Goal: Task Accomplishment & Management: Manage account settings

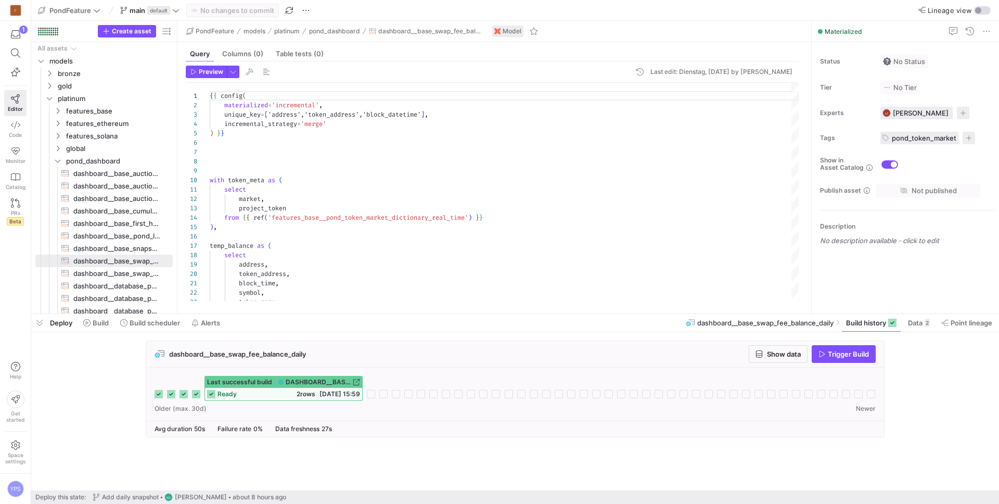
scroll to position [94, 0]
click at [20, 452] on span "Space settings" at bounding box center [15, 458] width 20 height 12
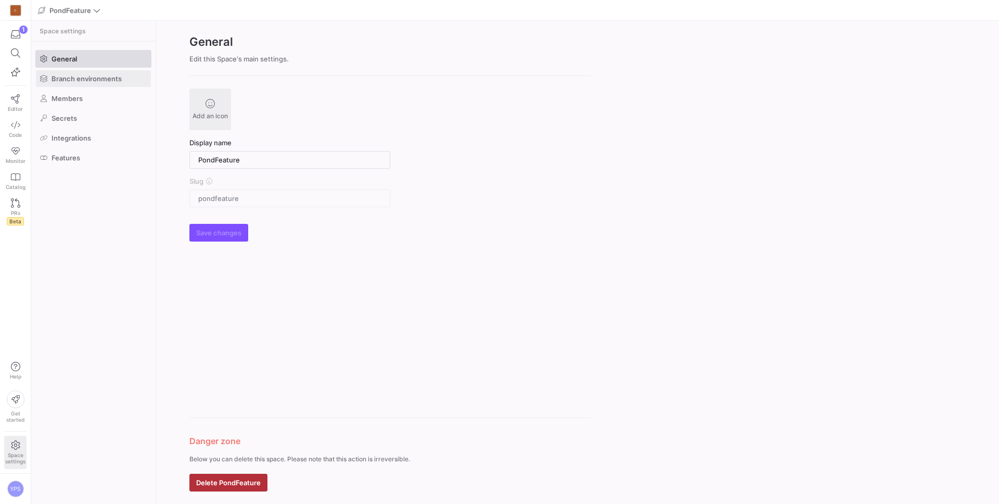
click at [98, 86] on span at bounding box center [93, 78] width 115 height 17
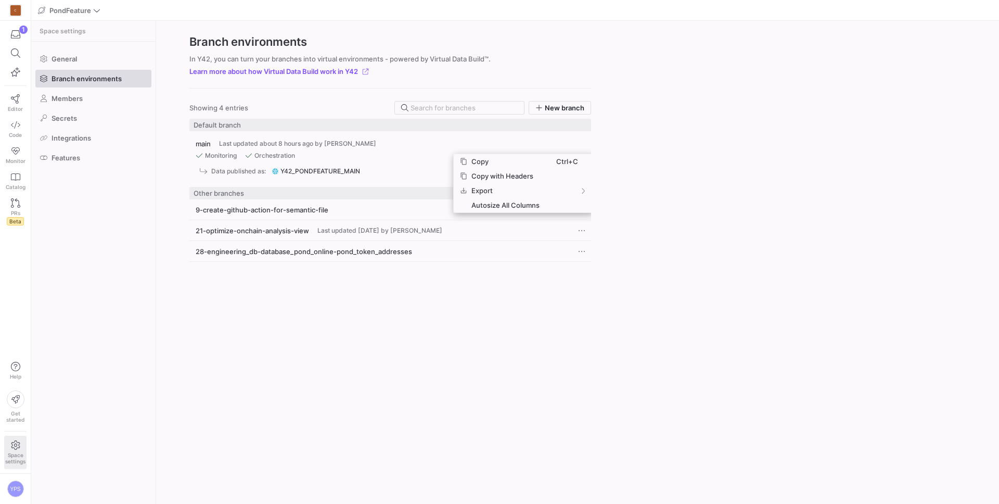
click at [719, 207] on y42-org-space-settings-branch-environments "Branch environments In Y42, you can turn your branches into virtual environment…" at bounding box center [577, 262] width 843 height 483
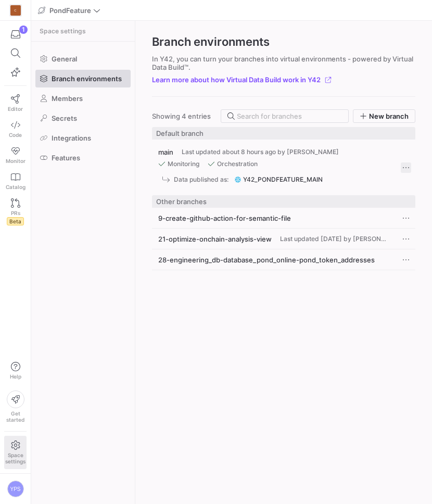
click at [409, 164] on span "Press SPACE to select this row." at bounding box center [406, 167] width 10 height 10
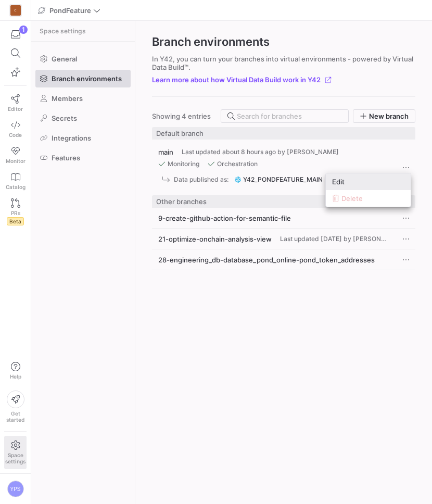
click at [387, 179] on span "Edit" at bounding box center [368, 181] width 72 height 8
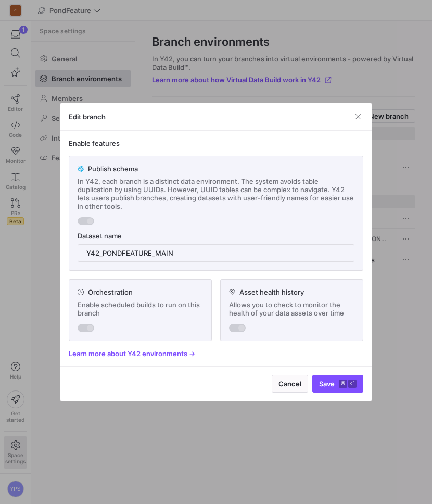
click at [79, 222] on div at bounding box center [86, 221] width 17 height 8
click at [75, 223] on y42-branch-environment-feature "Publish schema In Y42, each branch is a distinct data environment. The system a…" at bounding box center [216, 213] width 294 height 115
click at [84, 221] on div at bounding box center [86, 221] width 17 height 8
click at [326, 379] on span "Save ⌘ ⏎" at bounding box center [337, 383] width 37 height 8
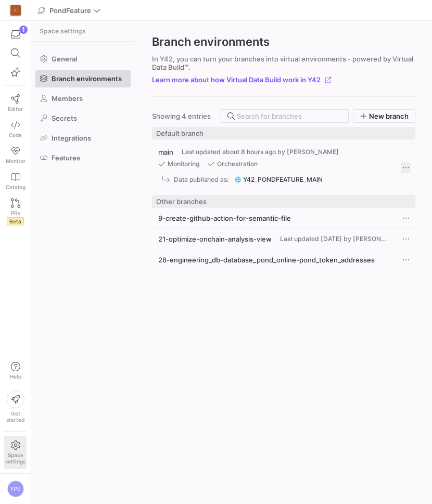
click at [406, 168] on span "Press SPACE to select this row." at bounding box center [406, 167] width 10 height 10
click at [187, 290] on div at bounding box center [216, 252] width 432 height 504
click at [15, 97] on icon at bounding box center [15, 98] width 9 height 9
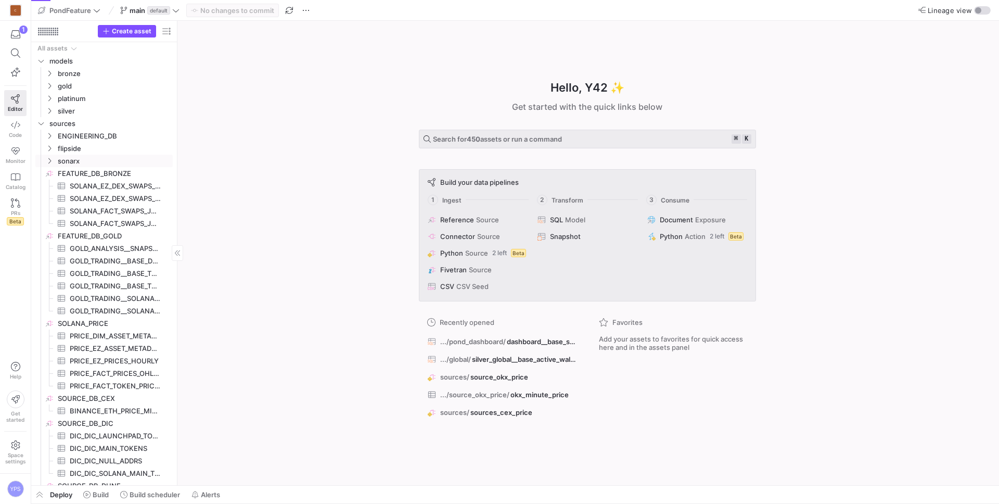
click at [120, 186] on span "SOLANA_EZ_DEX_SWAPS_LATEST_10D​​​​​​​​​" at bounding box center [115, 186] width 91 height 12
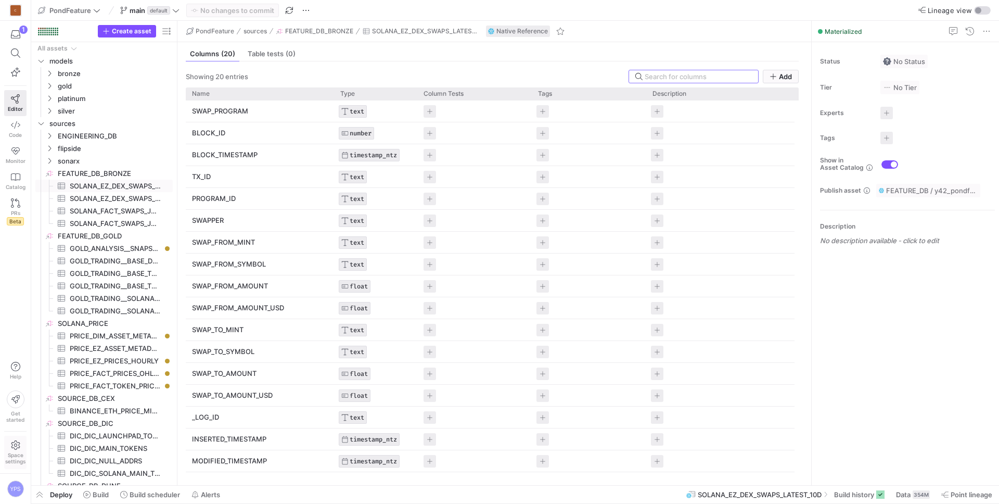
click at [14, 452] on span "Space settings" at bounding box center [15, 458] width 20 height 12
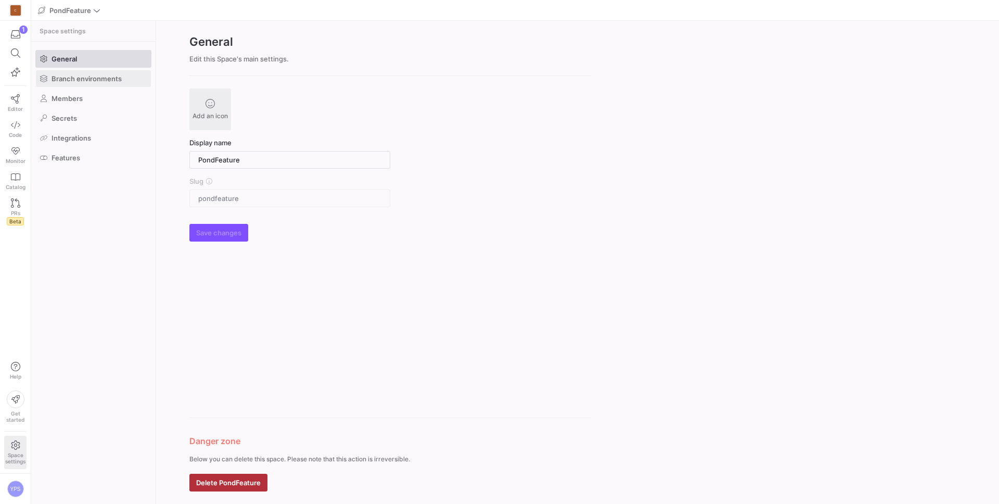
click at [99, 84] on span at bounding box center [93, 78] width 115 height 17
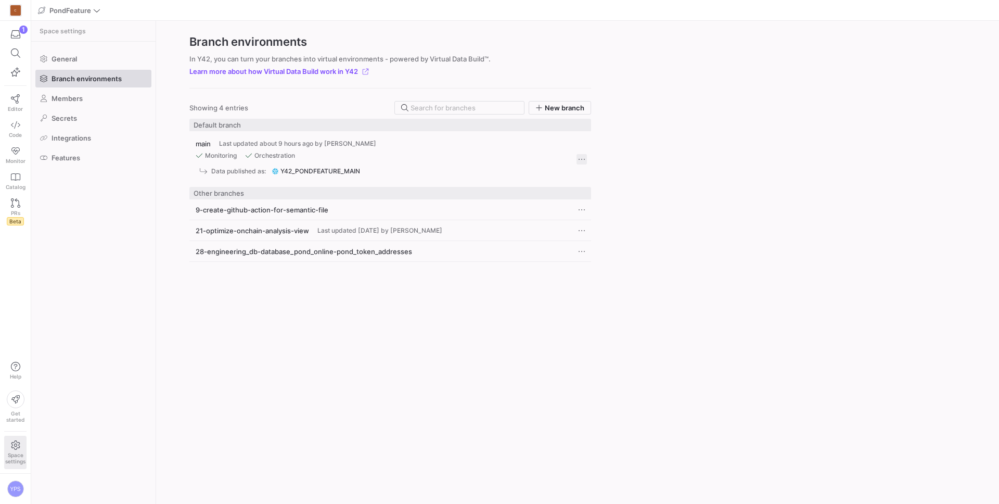
click at [586, 160] on span "Press SPACE to select this row." at bounding box center [581, 159] width 10 height 10
click at [588, 170] on span "Edit" at bounding box center [589, 173] width 12 height 8
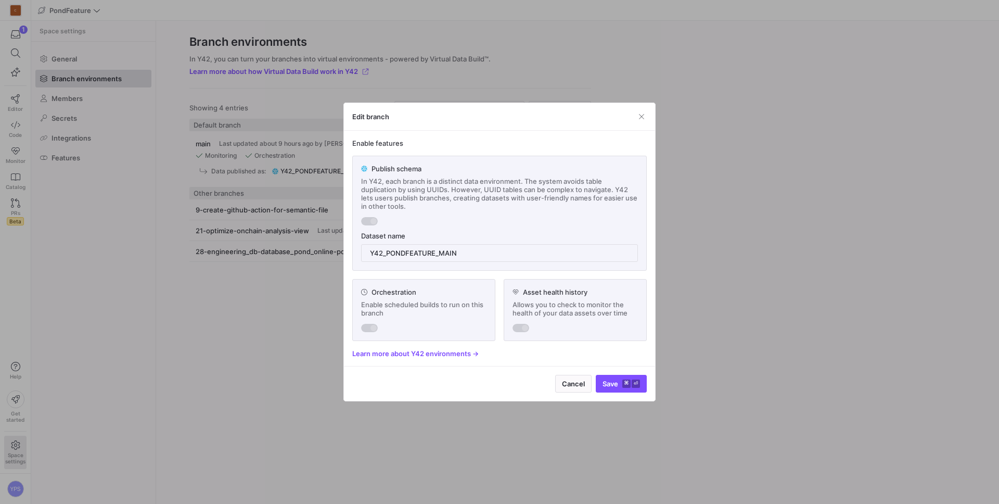
click at [366, 220] on div at bounding box center [369, 221] width 17 height 8
click at [406, 254] on input "y42_pondfeature_main" at bounding box center [499, 253] width 259 height 8
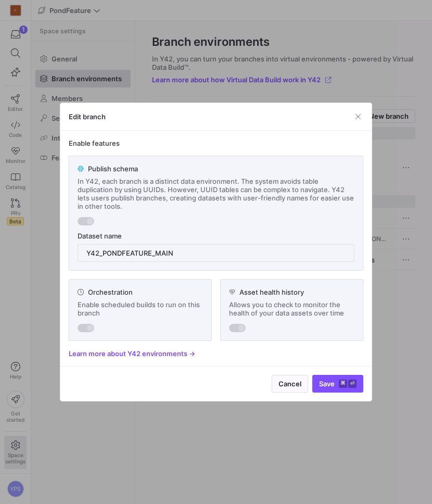
click at [335, 234] on div "Dataset name" at bounding box center [216, 236] width 277 height 8
click at [91, 225] on div at bounding box center [86, 221] width 17 height 8
click at [330, 381] on span "Save ⌘ ⏎" at bounding box center [337, 383] width 37 height 8
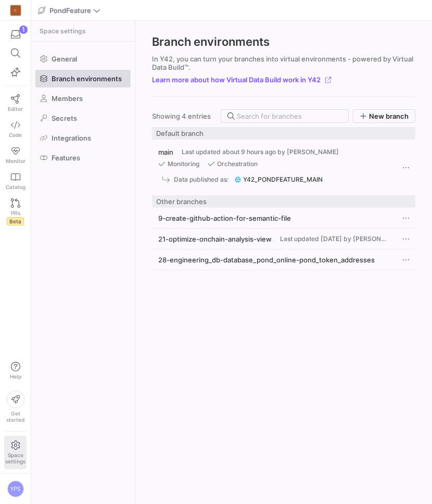
click at [330, 381] on div "main Last updated about 9 hours ago by [PERSON_NAME] Monitoring Orchestration D…" at bounding box center [283, 309] width 263 height 364
click at [17, 104] on link "Editor" at bounding box center [15, 103] width 22 height 26
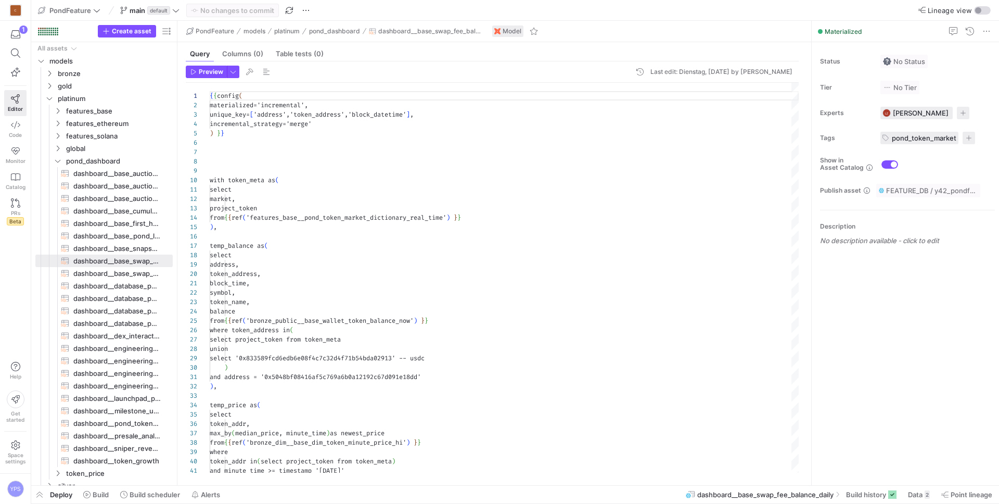
scroll to position [94, 0]
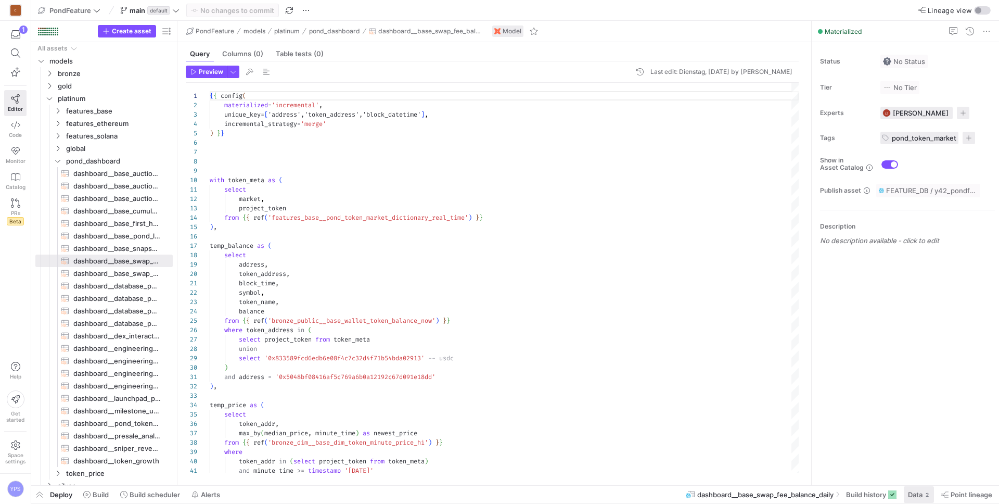
click at [908, 495] on span "Data" at bounding box center [915, 494] width 15 height 8
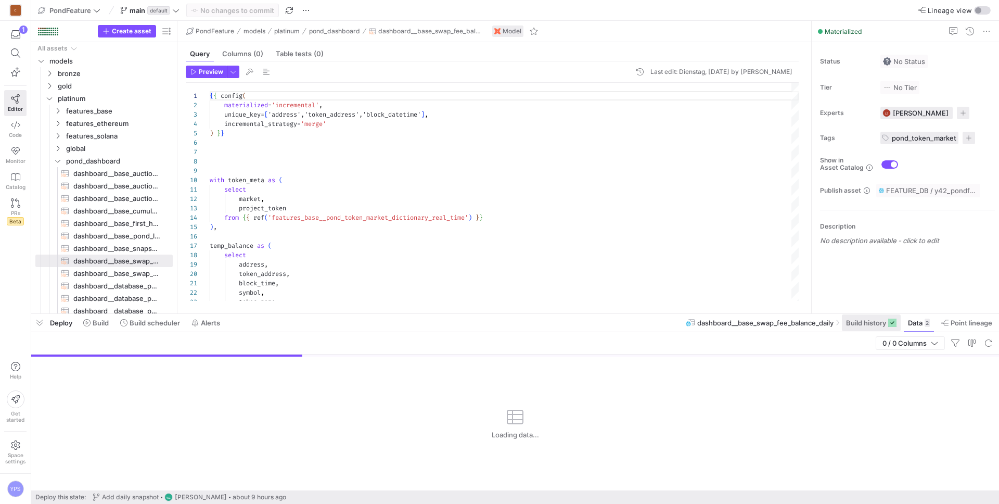
click at [870, 318] on span "Build history" at bounding box center [866, 322] width 40 height 8
